Goal: Transaction & Acquisition: Register for event/course

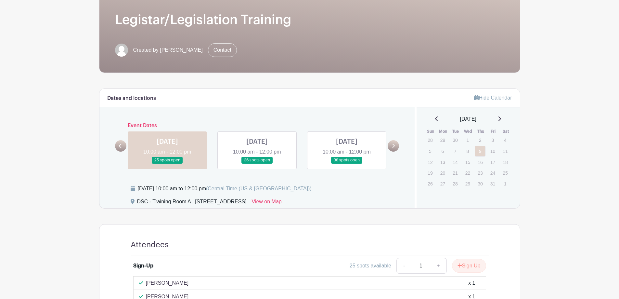
click at [257, 163] on link at bounding box center [257, 163] width 0 height 0
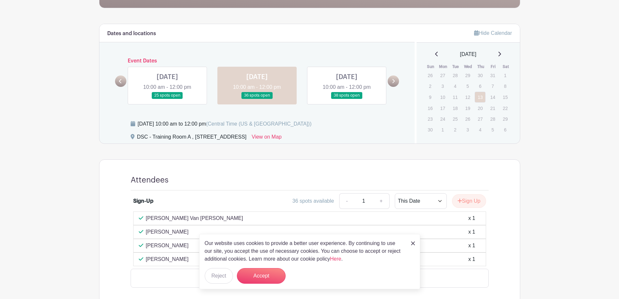
scroll to position [162, 0]
click at [254, 276] on button "Accept" at bounding box center [261, 276] width 49 height 16
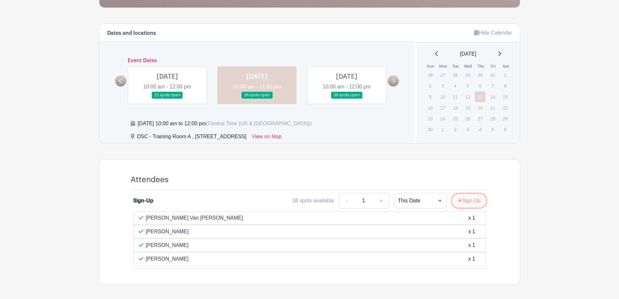
click at [460, 200] on icon "submit" at bounding box center [459, 200] width 4 height 4
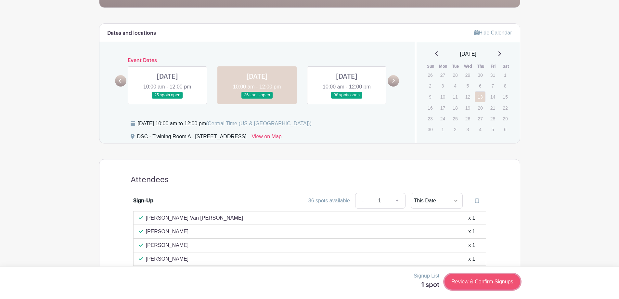
click at [491, 288] on link "Review & Confirm Signups" at bounding box center [481, 282] width 75 height 16
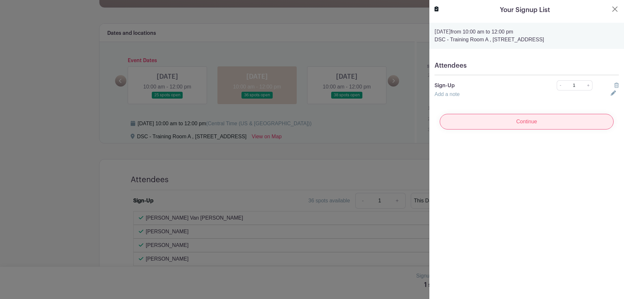
click at [521, 128] on input "Continue" at bounding box center [527, 122] width 174 height 16
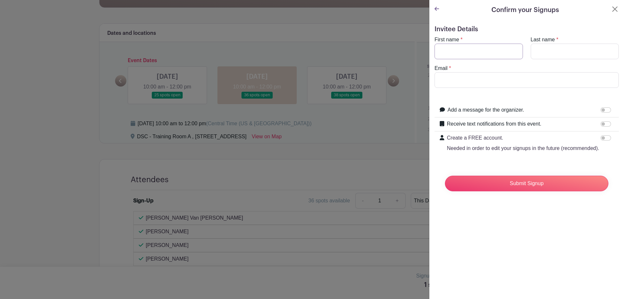
click at [470, 44] on input "First name" at bounding box center [478, 52] width 88 height 16
type input "[PERSON_NAME]"
click at [553, 46] on input "Last name" at bounding box center [575, 52] width 88 height 16
type input "[PERSON_NAME]"
click at [490, 77] on input "Email" at bounding box center [526, 80] width 184 height 16
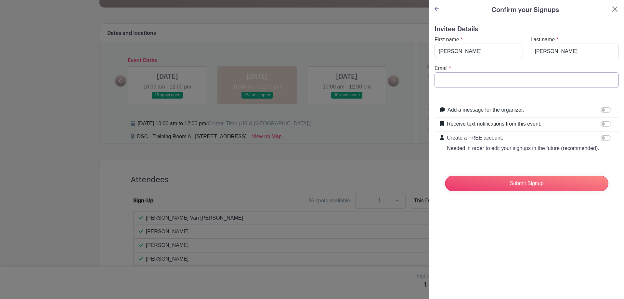
type input "[EMAIL_ADDRESS][DOMAIN_NAME]"
click at [535, 186] on input "Submit Signup" at bounding box center [526, 183] width 163 height 16
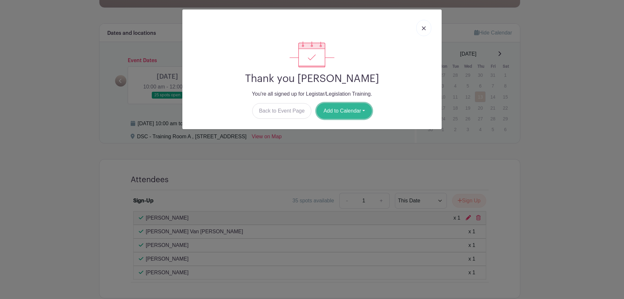
click at [338, 110] on button "Add to Calendar" at bounding box center [343, 111] width 55 height 16
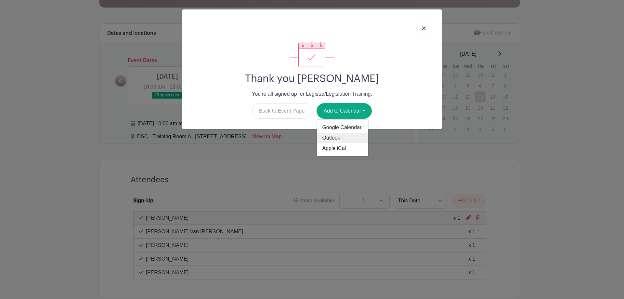
click at [341, 136] on link "Outlook" at bounding box center [342, 138] width 51 height 10
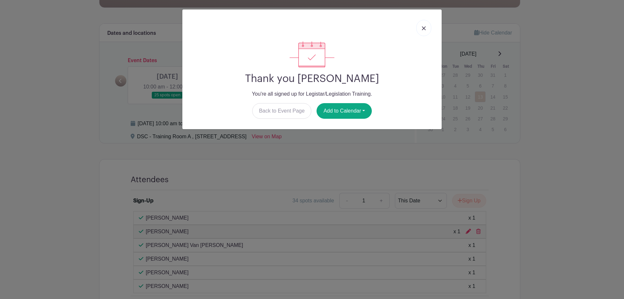
click at [421, 30] on link at bounding box center [423, 28] width 15 height 16
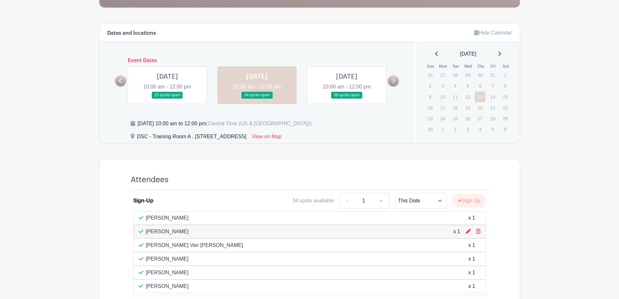
scroll to position [195, 0]
